Goal: Information Seeking & Learning: Understand process/instructions

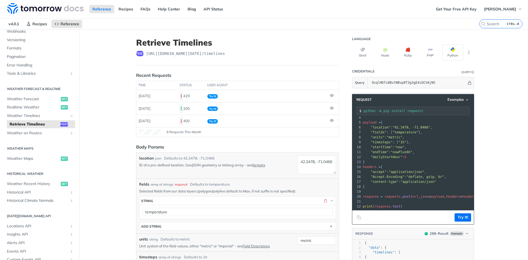
scroll to position [99, 0]
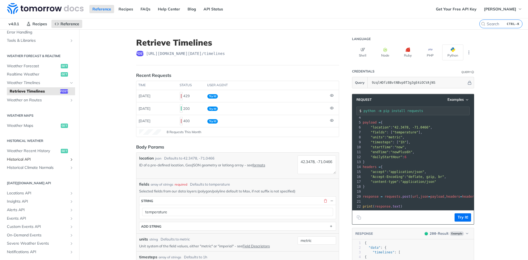
click at [65, 159] on span "Historical API" at bounding box center [37, 159] width 61 height 5
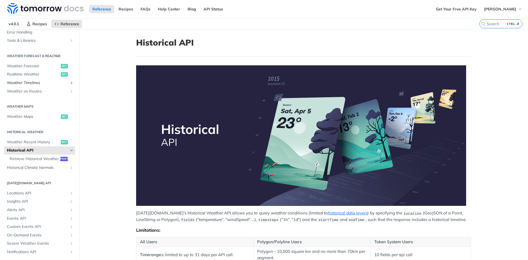
click at [68, 84] on link "Weather Timelines" at bounding box center [39, 83] width 71 height 8
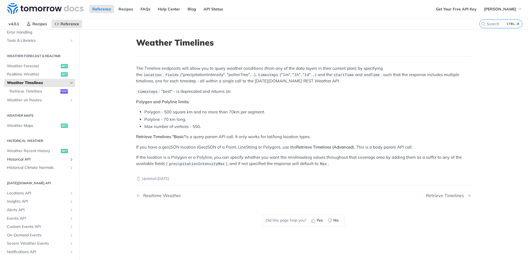
click at [70, 159] on icon "Show subpages for Historical API" at bounding box center [71, 160] width 4 height 4
click at [54, 168] on span "Retrieve Historical Weather" at bounding box center [34, 167] width 49 height 5
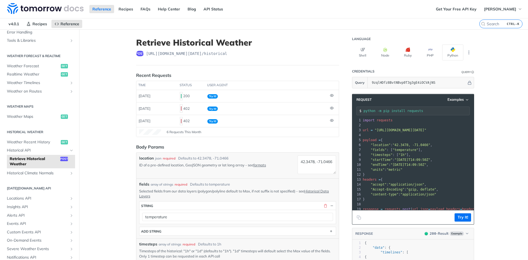
click at [421, 129] on span ""[URL][DOMAIN_NAME][DATE]"" at bounding box center [400, 130] width 52 height 4
copy div "url = "https://api.tomorrow.io/v4/historical?apikey=9zqlHDfz8BvtNBvp0T3g3gE4iOC…"
drag, startPoint x: 396, startPoint y: 158, endPoint x: 440, endPoint y: 159, distance: 43.7
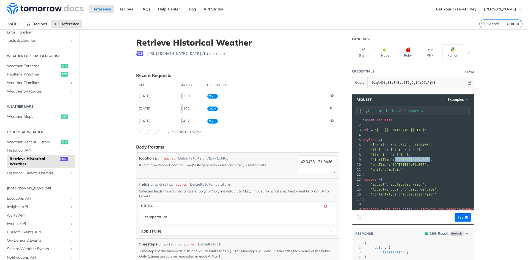
click at [432, 159] on span ""startTime" : "2019-03-20T14:09:50Z" ," at bounding box center [398, 160] width 70 height 4
copy span ""[DATE]T14:09:50Z""
click at [459, 217] on button "Try It!" at bounding box center [462, 218] width 16 height 8
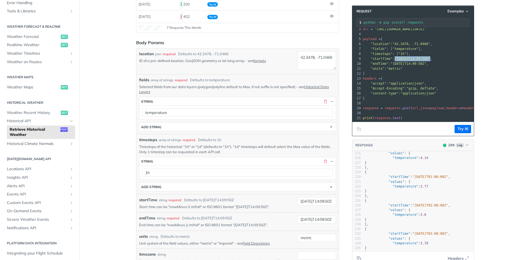
scroll to position [99, 0]
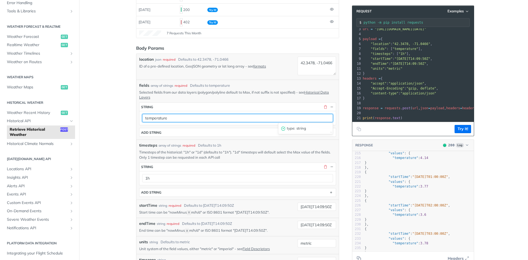
click at [327, 117] on input "temperature" at bounding box center [237, 118] width 191 height 8
click at [314, 117] on input "temperature" at bounding box center [237, 118] width 191 height 8
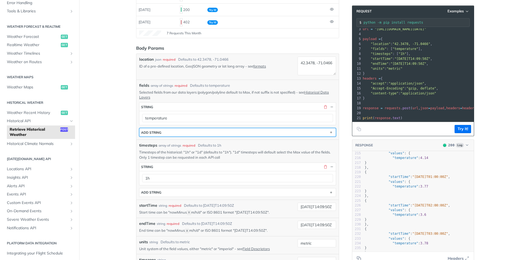
click at [236, 132] on button "ADD string" at bounding box center [237, 132] width 196 height 8
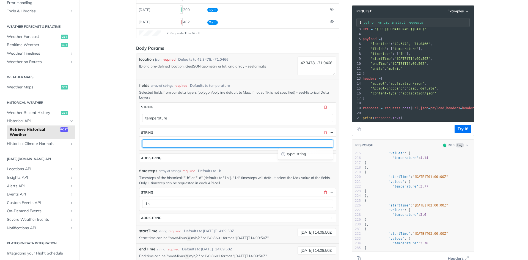
click at [227, 143] on input "text" at bounding box center [237, 144] width 191 height 8
drag, startPoint x: 227, startPoint y: 143, endPoint x: 305, endPoint y: 132, distance: 79.7
click at [227, 143] on input "text" at bounding box center [237, 144] width 191 height 8
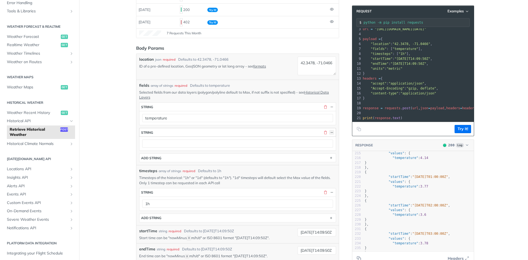
click at [332, 131] on button "button" at bounding box center [331, 132] width 5 height 5
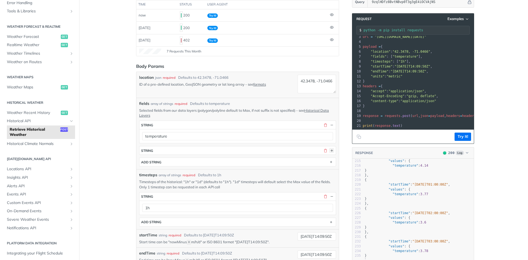
scroll to position [66, 0]
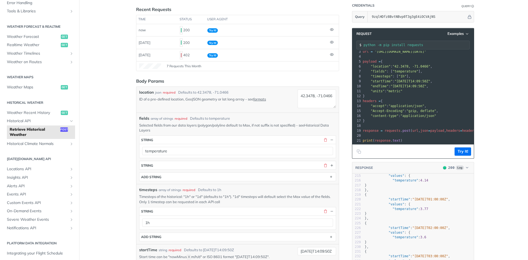
click at [318, 125] on link "Historical Data Layers" at bounding box center [234, 127] width 190 height 9
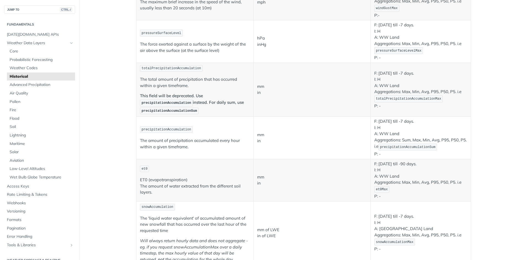
scroll to position [429, 0]
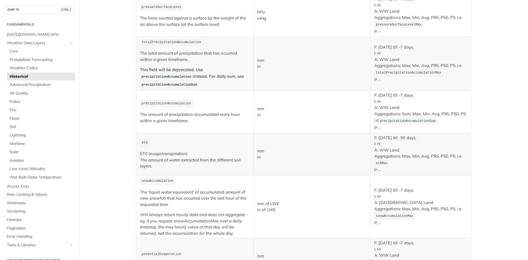
click at [180, 43] on span "totalPrecipitationAccumulation" at bounding box center [171, 42] width 59 height 4
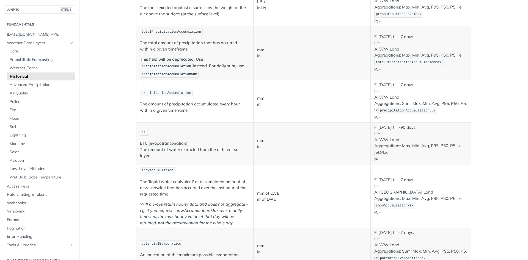
scroll to position [396, 0]
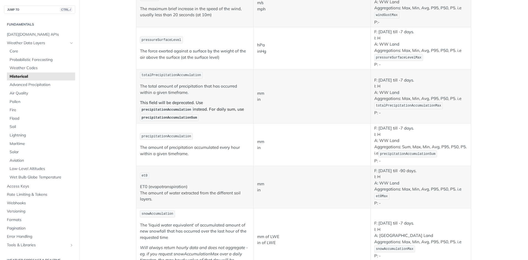
copy button "Copy Code"
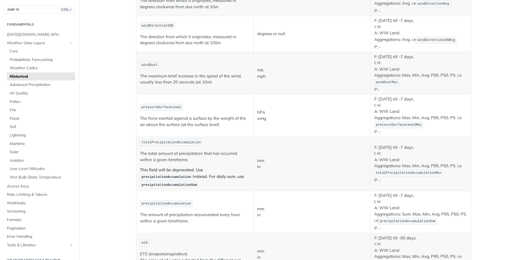
scroll to position [330, 0]
click at [166, 176] on span "precipitationAccumulation" at bounding box center [166, 176] width 49 height 4
copy span "precipitationAccumulation"
click at [158, 185] on span "precipitationAccumulationSum" at bounding box center [170, 184] width 56 height 4
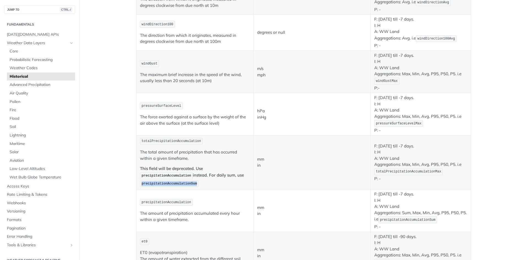
click at [158, 185] on span "precipitationAccumulationSum" at bounding box center [170, 184] width 56 height 4
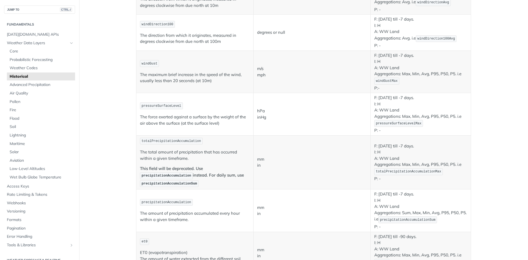
click at [350, 124] on td "hPa inHg" at bounding box center [311, 114] width 117 height 42
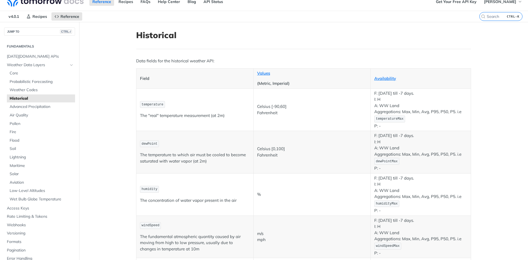
scroll to position [0, 0]
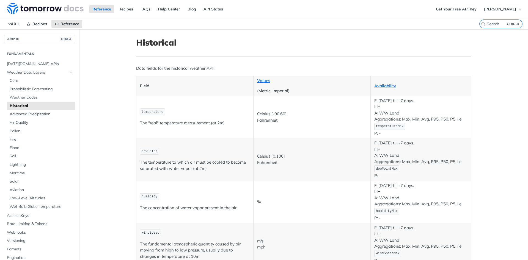
click at [30, 108] on span "Historical" at bounding box center [42, 105] width 64 height 5
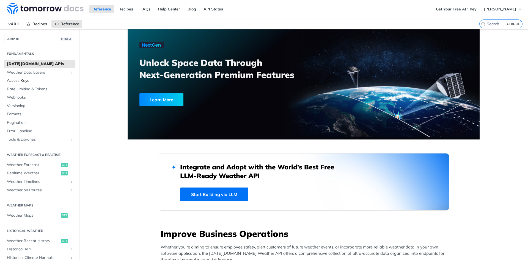
click at [20, 80] on span "Access Keys" at bounding box center [40, 80] width 67 height 5
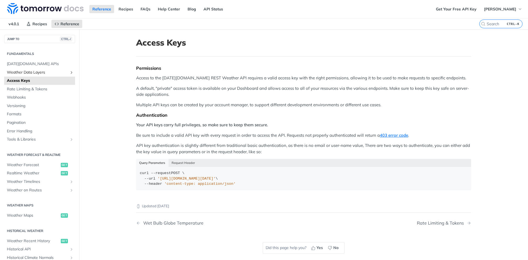
click at [38, 73] on span "Weather Data Layers" at bounding box center [37, 72] width 61 height 5
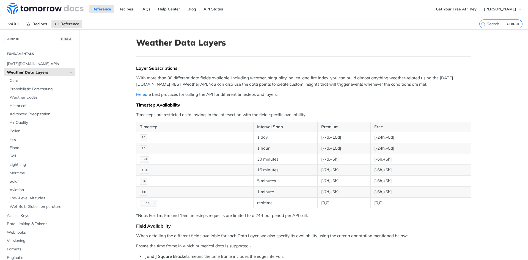
click at [38, 73] on span "Weather Data Layers" at bounding box center [37, 72] width 61 height 5
click at [72, 71] on icon "Hide subpages for Weather Data Layers" at bounding box center [71, 72] width 4 height 4
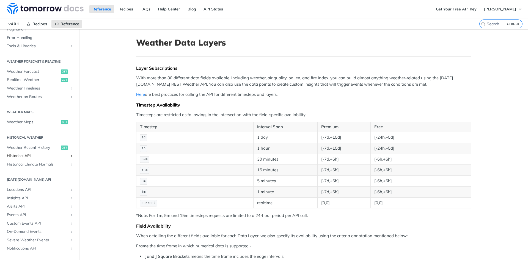
scroll to position [105, 0]
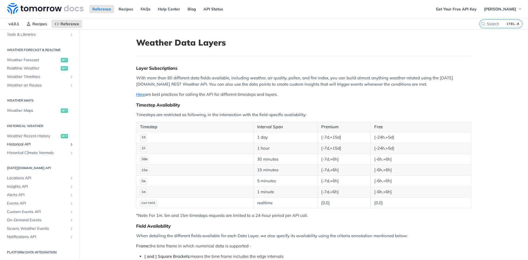
click at [57, 145] on span "Historical API" at bounding box center [37, 144] width 61 height 5
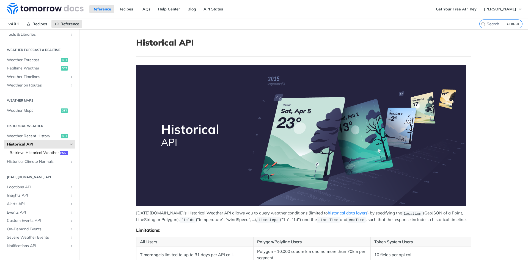
click at [54, 151] on span "Retrieve Historical Weather" at bounding box center [34, 152] width 49 height 5
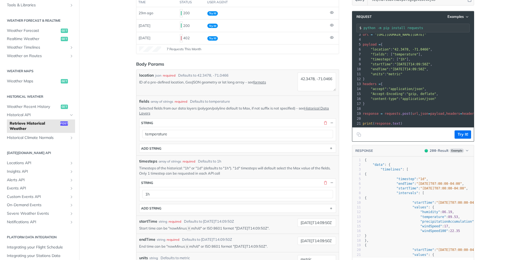
scroll to position [99, 0]
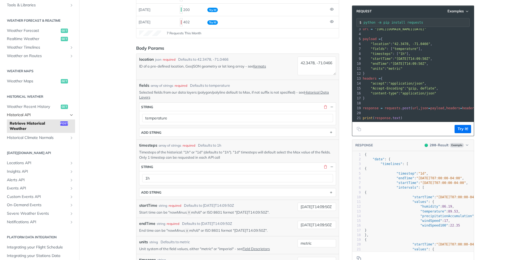
click at [40, 114] on span "Historical API" at bounding box center [37, 114] width 61 height 5
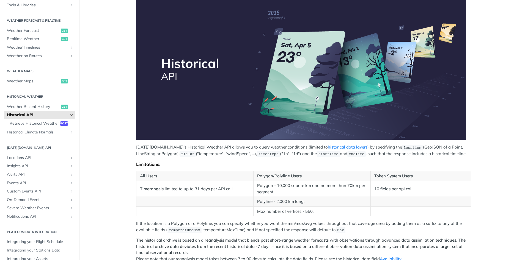
scroll to position [165, 0]
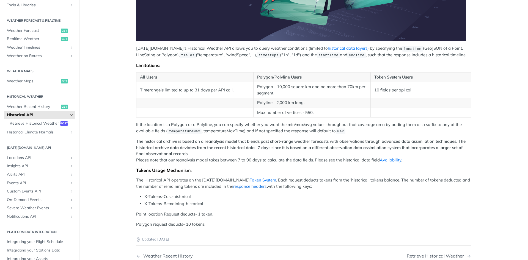
click at [241, 187] on link "response headers" at bounding box center [249, 186] width 33 height 5
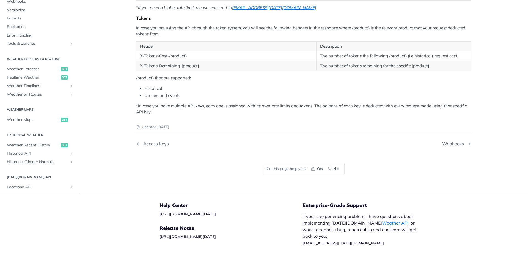
scroll to position [164, 0]
click at [33, 121] on span "Weather Maps" at bounding box center [33, 120] width 53 height 5
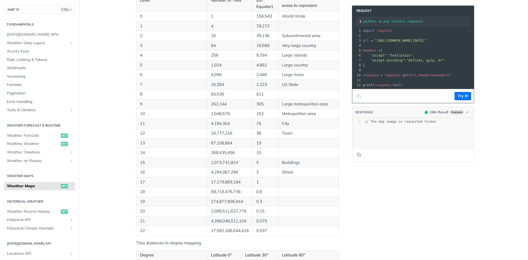
scroll to position [253, 0]
click at [32, 144] on span "Realtime Weather" at bounding box center [33, 143] width 53 height 5
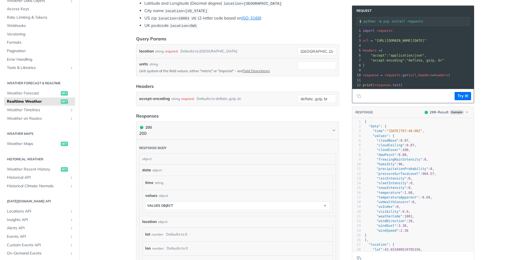
scroll to position [66, 0]
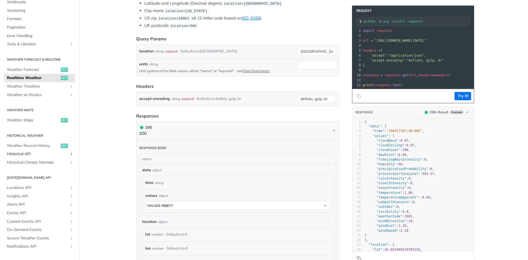
click at [31, 151] on link "Historical API" at bounding box center [39, 154] width 71 height 8
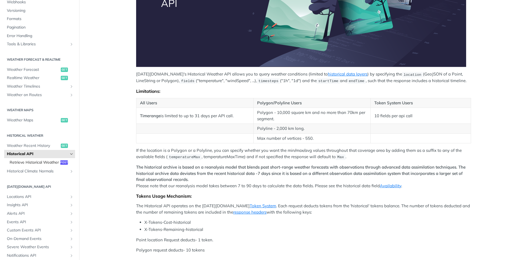
click at [45, 162] on span "Retrieve Historical Weather" at bounding box center [34, 162] width 49 height 5
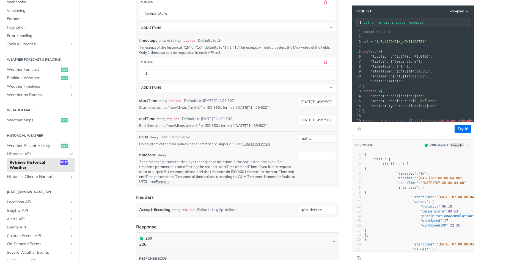
scroll to position [167, 0]
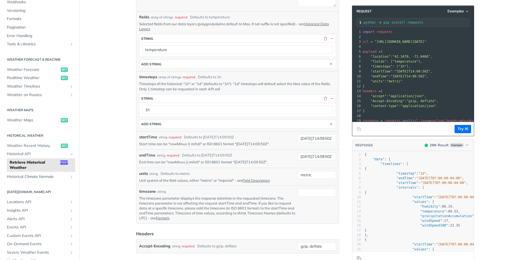
click at [460, 8] on header "Request Examples" at bounding box center [413, 11] width 122 height 11
click at [459, 12] on span "Examples" at bounding box center [455, 11] width 16 height 5
click at [445, 21] on div "Request Example" at bounding box center [443, 21] width 54 height 8
type input "string"
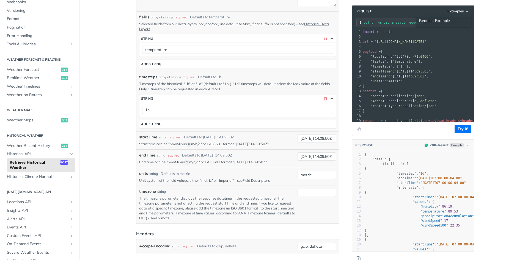
type input "string"
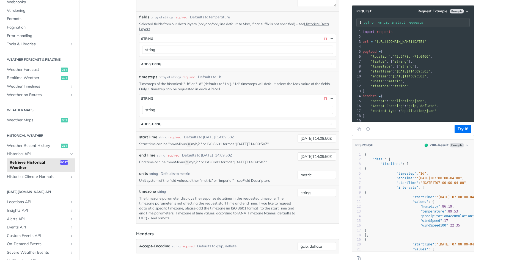
scroll to position [18, 0]
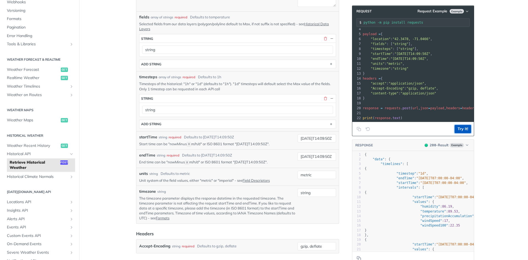
click at [465, 130] on button "Try It!" at bounding box center [462, 129] width 16 height 8
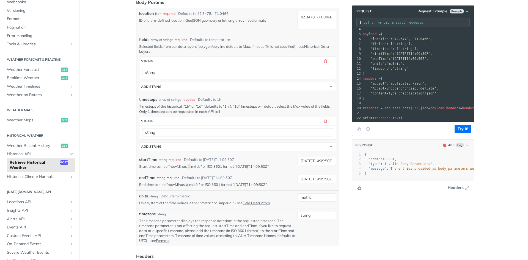
scroll to position [134, 0]
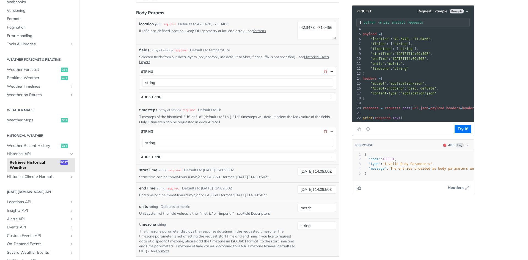
click at [456, 61] on pre ""units" : "metric" ," at bounding box center [447, 63] width 170 height 5
click at [453, 61] on pre ""endTime" : "2019-03-28T14:09:50Z" ," at bounding box center [447, 58] width 170 height 5
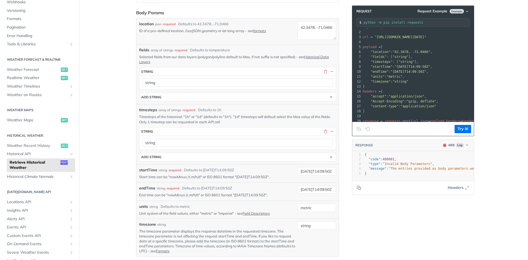
scroll to position [0, 0]
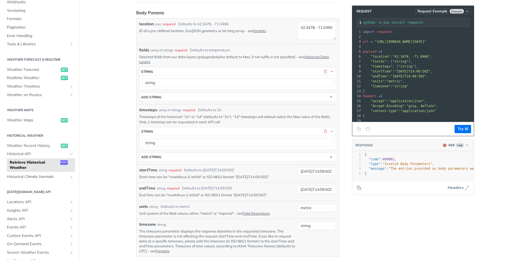
click at [453, 10] on span "Example" at bounding box center [456, 11] width 14 height 4
click at [434, 19] on div "Request Example" at bounding box center [443, 21] width 54 height 8
click at [450, 10] on button "Request Example Example" at bounding box center [443, 11] width 56 height 5
click at [431, 9] on span "Request Example" at bounding box center [432, 11] width 30 height 5
click at [363, 11] on span "Request" at bounding box center [363, 11] width 18 height 4
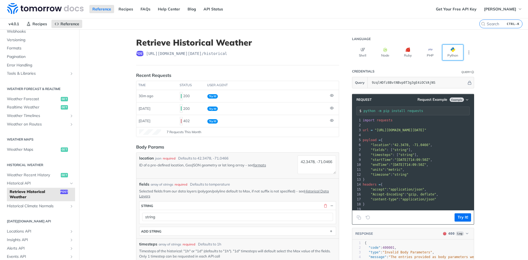
click at [453, 47] on button "Python" at bounding box center [452, 53] width 21 height 16
click at [435, 50] on button "PHP" at bounding box center [430, 53] width 21 height 16
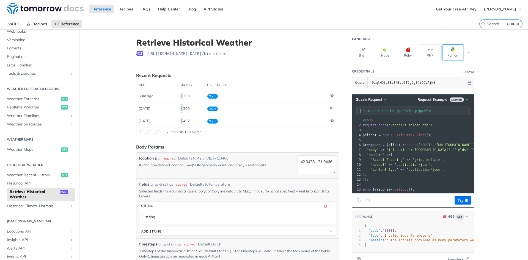
click at [447, 49] on button "Python" at bounding box center [452, 53] width 21 height 16
type input "python -m pip install requests"
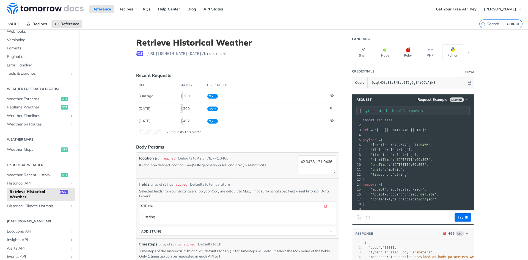
scroll to position [0, 58]
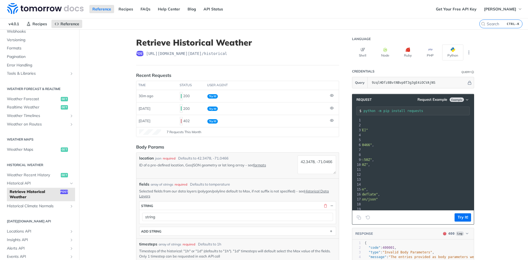
drag, startPoint x: 465, startPoint y: 132, endPoint x: 484, endPoint y: 131, distance: 19.0
click at [467, 219] on button "Try It!" at bounding box center [462, 218] width 16 height 8
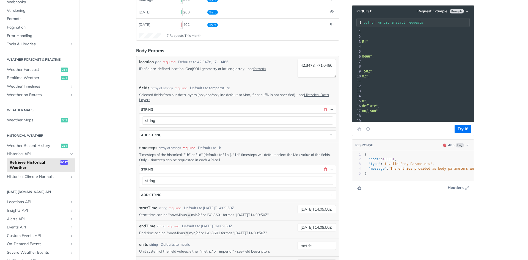
scroll to position [111, 0]
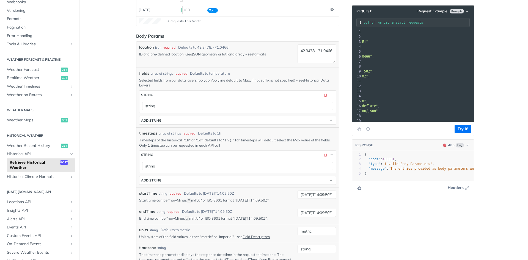
click at [427, 168] on span ""The entries provided as body parameters were not valid for the request. Fix Bo…" at bounding box center [528, 169] width 280 height 4
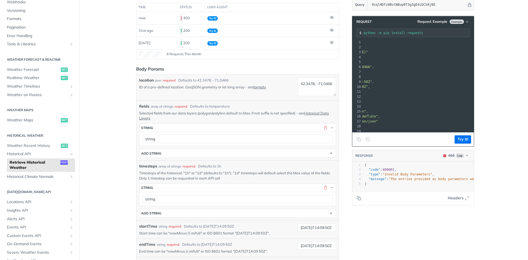
scroll to position [0, 0]
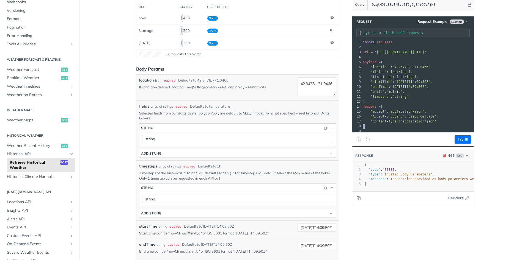
drag, startPoint x: 388, startPoint y: 125, endPoint x: 305, endPoint y: 125, distance: 82.5
click at [305, 125] on div "Retrieve Historical Weather post https://api.tomorrow.io/v4 /historical Recent …" at bounding box center [304, 217] width 352 height 532
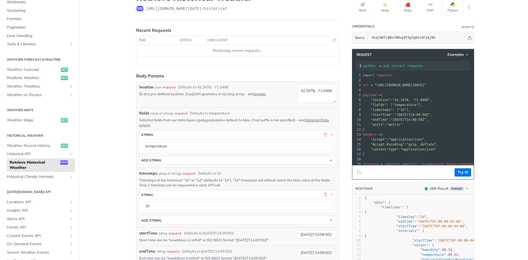
scroll to position [2, 0]
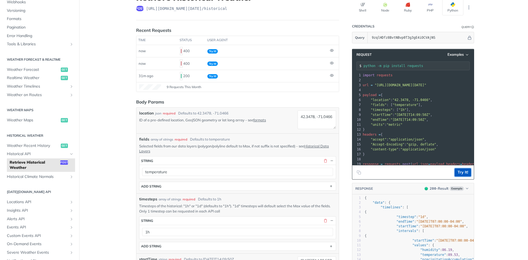
click at [465, 173] on button "Try It!" at bounding box center [462, 173] width 16 height 8
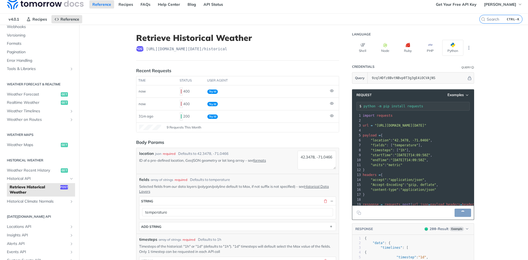
scroll to position [0, 0]
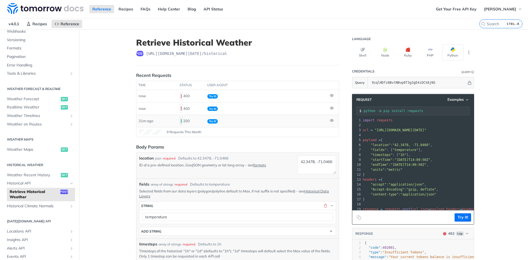
click at [203, 122] on div "200" at bounding box center [191, 121] width 23 height 9
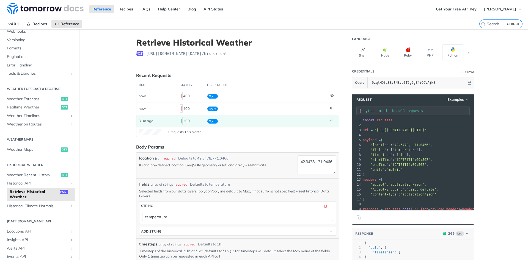
click at [183, 120] on div "200" at bounding box center [191, 121] width 23 height 9
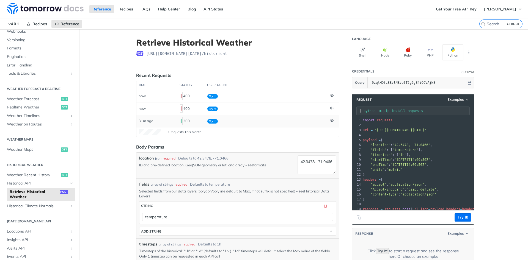
click at [182, 121] on code at bounding box center [181, 121] width 3 height 8
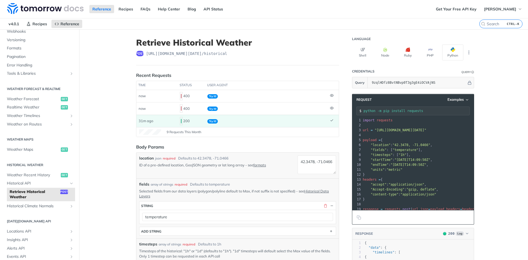
click at [182, 134] on span "9 Requests This Month" at bounding box center [184, 132] width 35 height 5
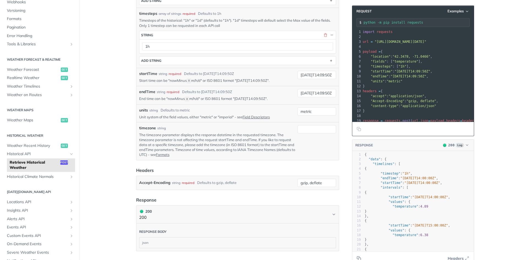
scroll to position [330, 0]
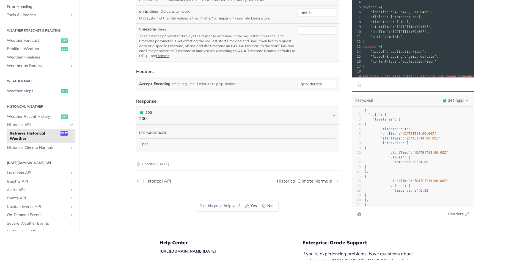
click at [149, 133] on div "Response body" at bounding box center [152, 133] width 27 height 4
click at [148, 144] on div "json" at bounding box center [237, 144] width 196 height 10
click at [334, 114] on icon "Chevron" at bounding box center [334, 116] width 4 height 4
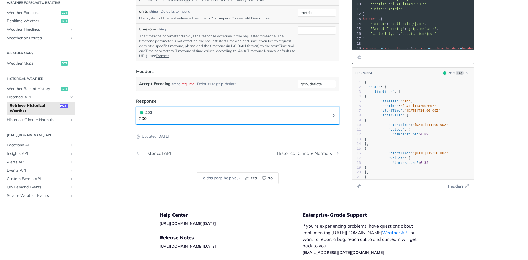
click at [334, 115] on icon "Chevron" at bounding box center [333, 116] width 1 height 2
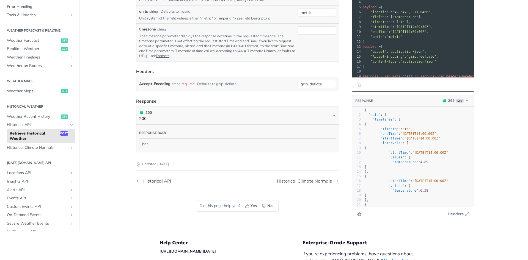
click at [151, 141] on div "json" at bounding box center [237, 144] width 196 height 10
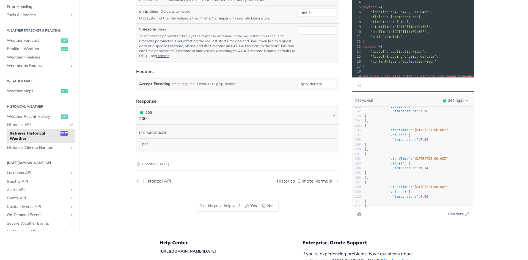
scroll to position [924, 0]
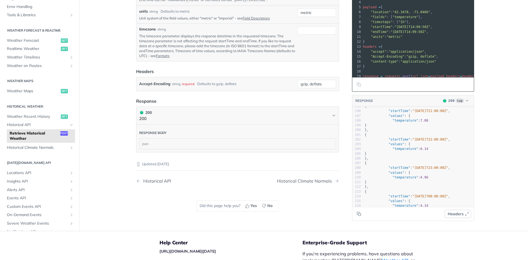
click at [455, 214] on span "Headers" at bounding box center [456, 214] width 16 height 6
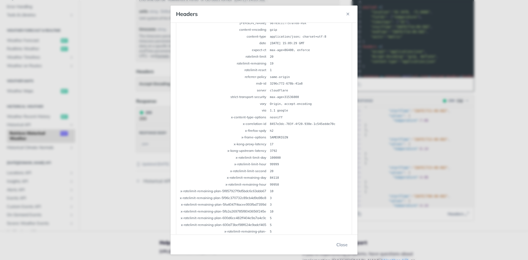
scroll to position [33, 0]
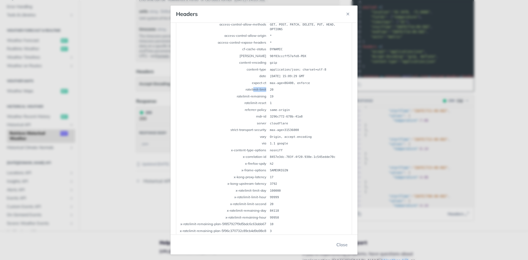
drag, startPoint x: 253, startPoint y: 89, endPoint x: 266, endPoint y: 88, distance: 13.5
click at [266, 88] on td "ratelimit-limit" at bounding box center [224, 90] width 89 height 6
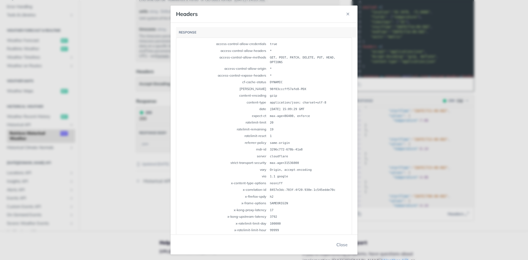
click at [292, 142] on td "same-origin" at bounding box center [308, 143] width 79 height 6
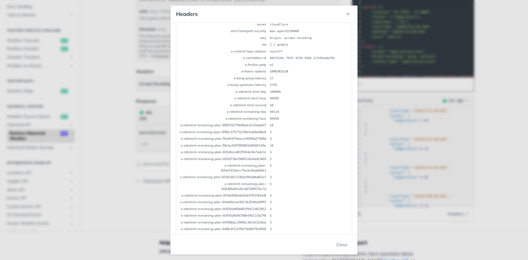
scroll to position [264, 0]
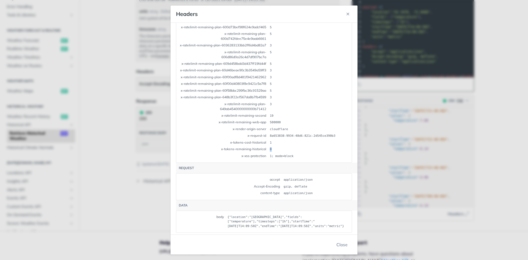
drag, startPoint x: 269, startPoint y: 201, endPoint x: 275, endPoint y: 203, distance: 6.8
click at [275, 153] on td "0" at bounding box center [308, 150] width 79 height 6
drag, startPoint x: 275, startPoint y: 203, endPoint x: 268, endPoint y: 201, distance: 6.7
click at [268, 153] on tr "x-tokens-remaining-historical 0" at bounding box center [264, 150] width 169 height 6
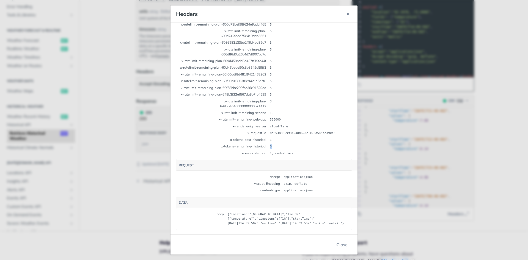
scroll to position [280, 0]
click at [248, 144] on td "x-tokens-cost-historical" at bounding box center [224, 140] width 89 height 6
drag, startPoint x: 268, startPoint y: 178, endPoint x: 272, endPoint y: 178, distance: 3.6
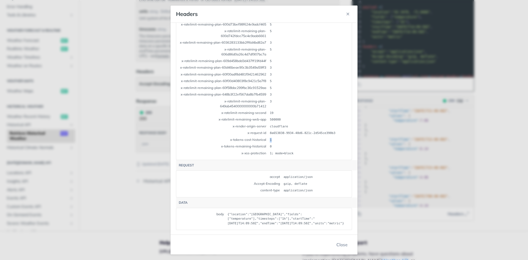
click at [250, 150] on td "x-tokens-remaining-historical" at bounding box center [224, 147] width 89 height 6
click at [340, 246] on button "Close" at bounding box center [342, 244] width 20 height 11
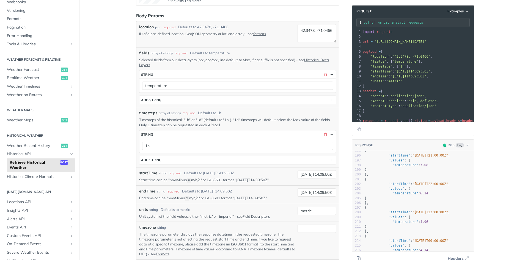
scroll to position [0, 0]
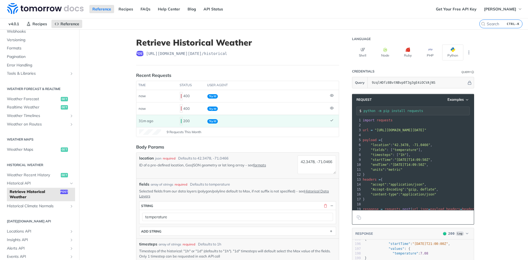
click at [205, 134] on div "9 Requests This Month" at bounding box center [237, 131] width 197 height 5
click at [222, 136] on footer "9 Requests This Month" at bounding box center [237, 132] width 202 height 10
click at [229, 99] on td "Try It!" at bounding box center [266, 96] width 123 height 12
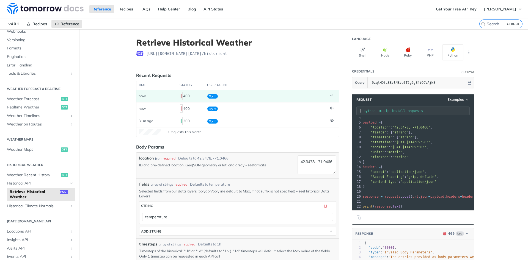
drag, startPoint x: 377, startPoint y: 220, endPoint x: 405, endPoint y: 203, distance: 32.3
click at [377, 219] on footer "Replay Request" at bounding box center [413, 218] width 122 height 14
click at [438, 172] on pre ""accept" : "application/json" ," at bounding box center [447, 172] width 170 height 5
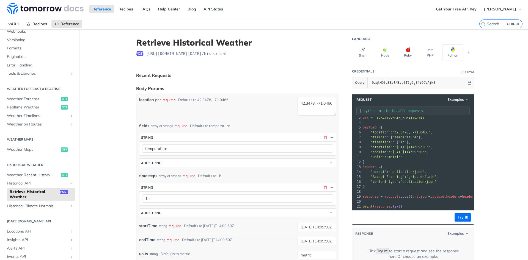
scroll to position [13, 0]
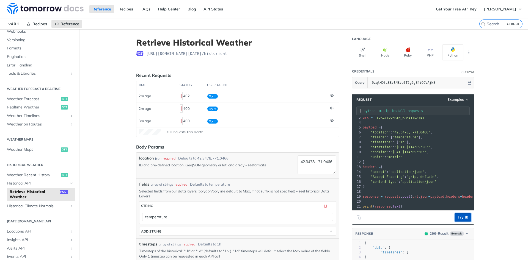
click at [464, 221] on button "Try It!" at bounding box center [462, 218] width 16 height 8
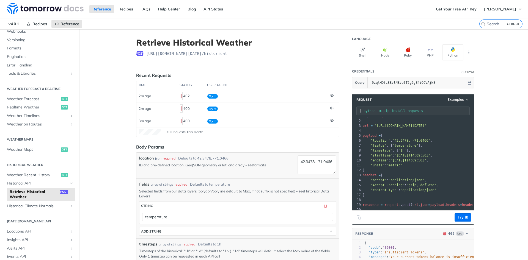
scroll to position [0, 0]
